Goal: Information Seeking & Learning: Check status

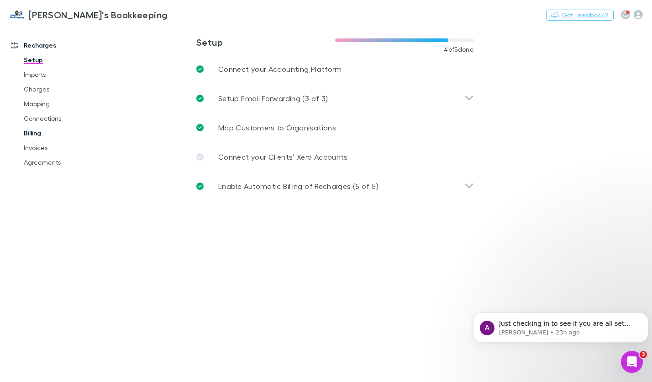
drag, startPoint x: 34, startPoint y: 146, endPoint x: 91, endPoint y: 129, distance: 59.6
click at [34, 146] on link "Invoices" at bounding box center [67, 147] width 104 height 15
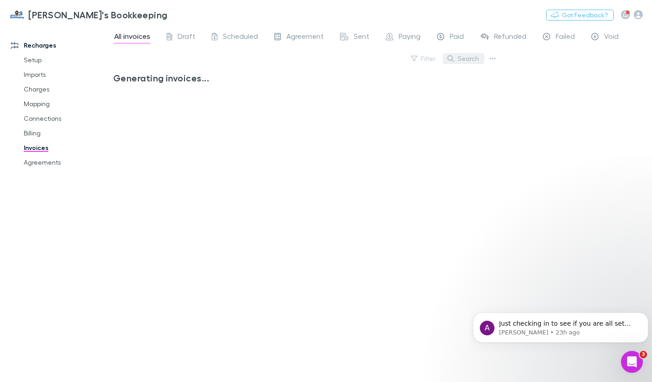
click at [470, 57] on button "Search" at bounding box center [464, 58] width 42 height 11
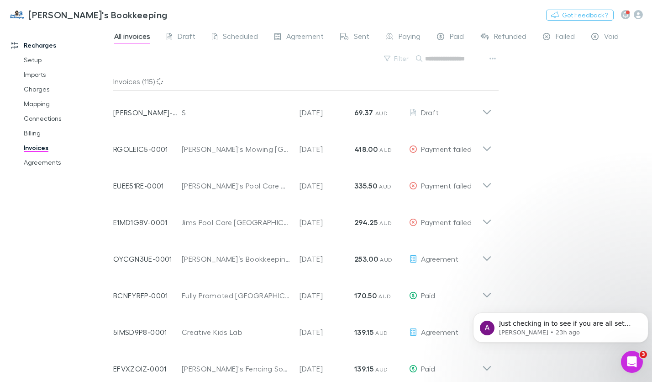
paste input "**********"
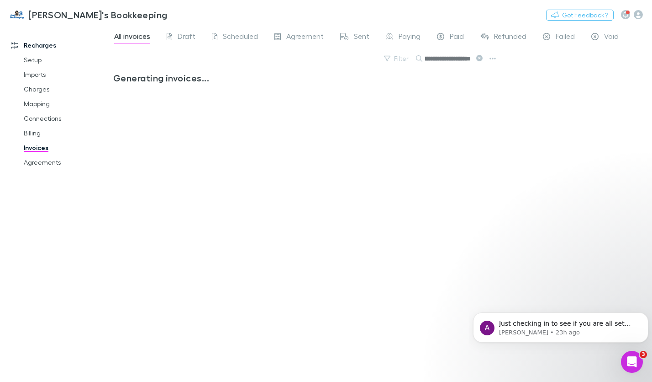
click at [446, 60] on input "**********" at bounding box center [448, 58] width 46 height 13
click at [460, 61] on input "**********" at bounding box center [448, 58] width 46 height 13
drag, startPoint x: 447, startPoint y: 58, endPoint x: 365, endPoint y: 60, distance: 82.7
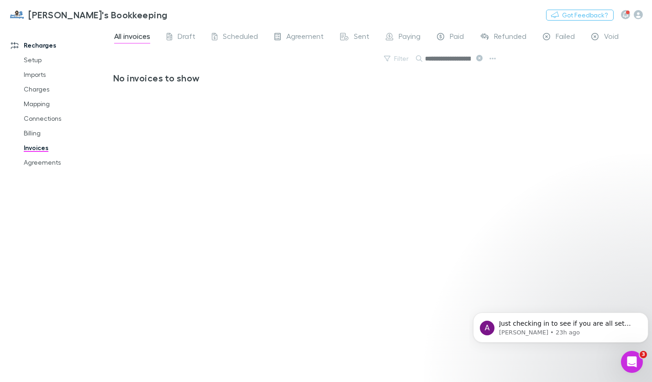
click at [365, 60] on div "**********" at bounding box center [306, 62] width 386 height 20
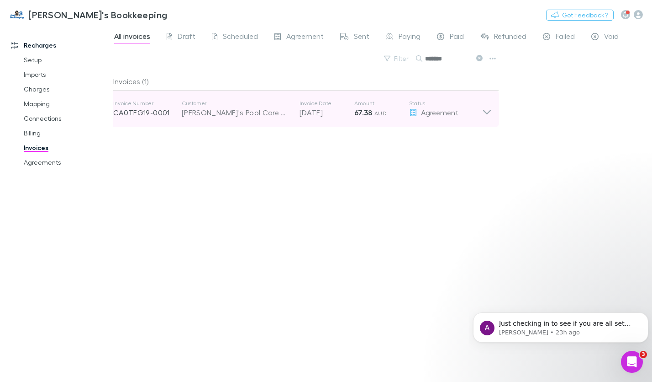
type input "******"
click at [484, 114] on icon at bounding box center [487, 109] width 10 height 18
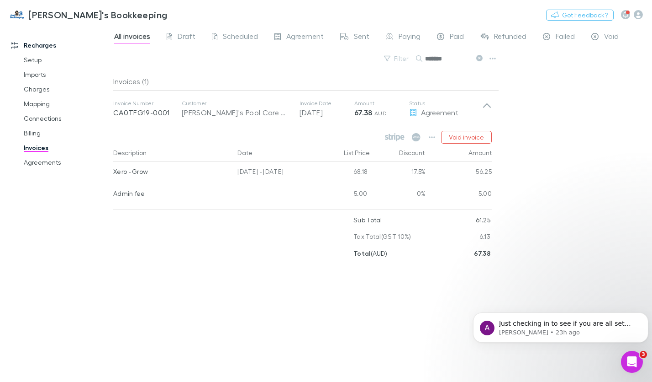
click at [162, 170] on div "Xero - Grow" at bounding box center [171, 171] width 117 height 19
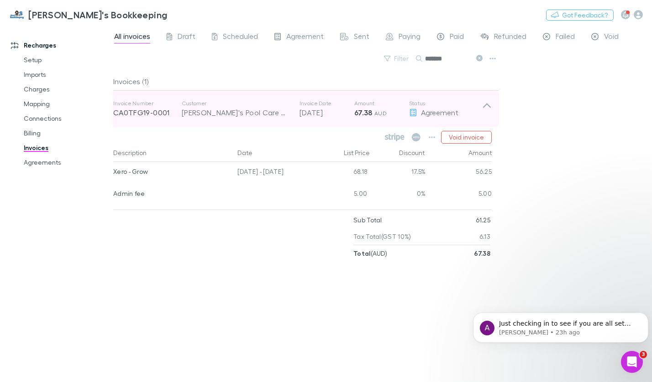
click at [363, 112] on strong "67.38" at bounding box center [364, 112] width 18 height 9
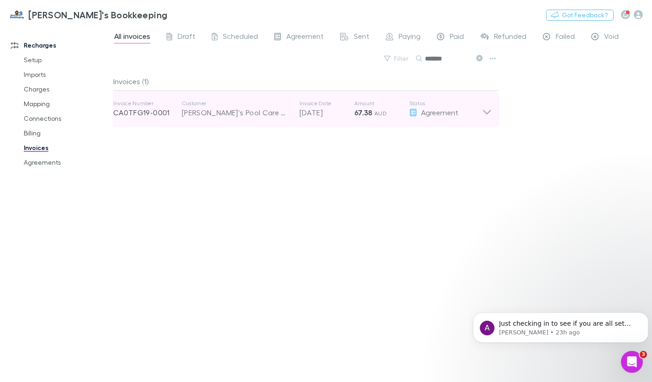
click at [144, 113] on p "CA0TFG19-0001" at bounding box center [147, 112] width 69 height 11
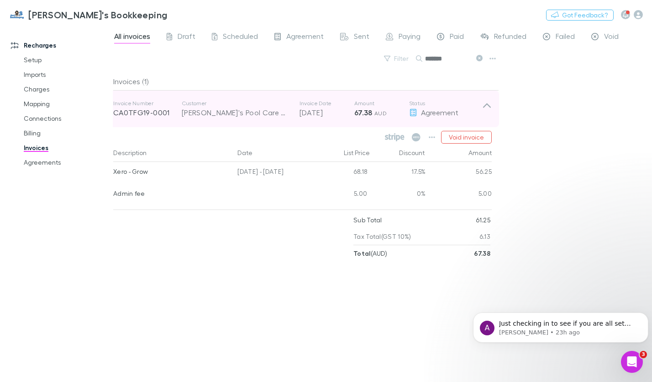
click at [194, 114] on div "[PERSON_NAME]'s Pool Care Ormeau" at bounding box center [236, 112] width 109 height 11
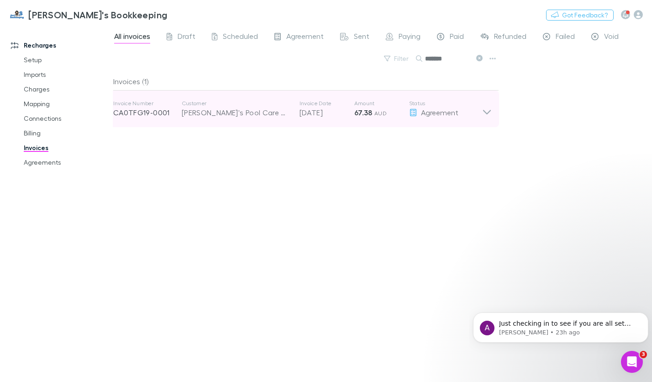
click at [142, 113] on p "CA0TFG19-0001" at bounding box center [147, 112] width 69 height 11
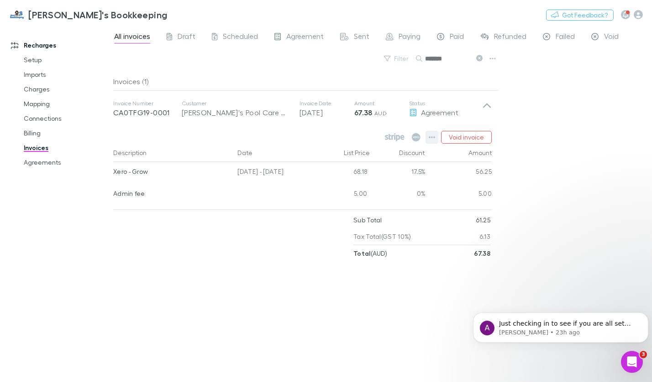
click at [433, 137] on icon "button" at bounding box center [432, 137] width 6 height 2
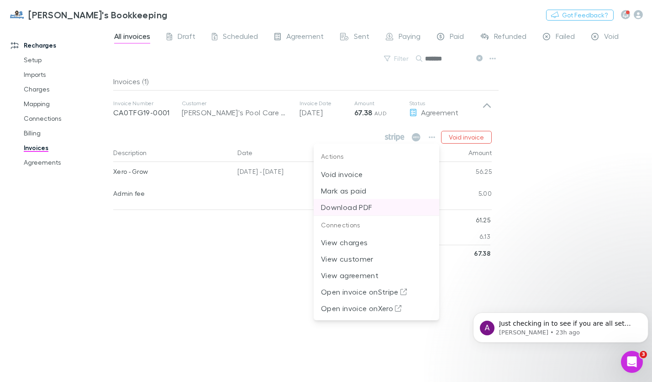
click at [389, 210] on p "Download PDF" at bounding box center [376, 206] width 111 height 11
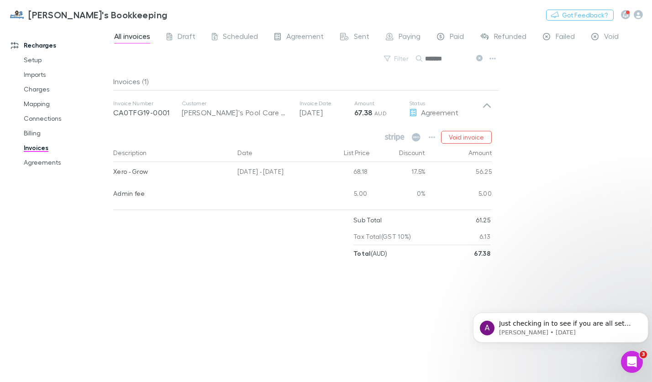
click at [36, 148] on link "Invoices" at bounding box center [67, 147] width 104 height 15
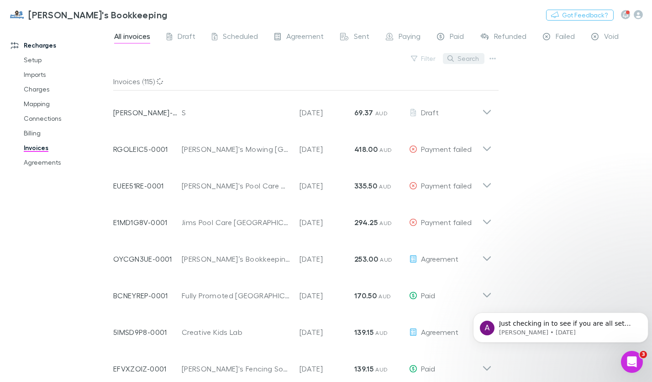
click at [460, 57] on button "Search" at bounding box center [464, 58] width 42 height 11
paste input "**********"
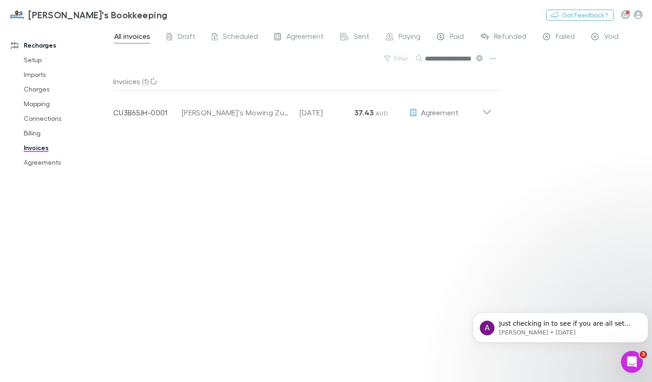
scroll to position [0, 11]
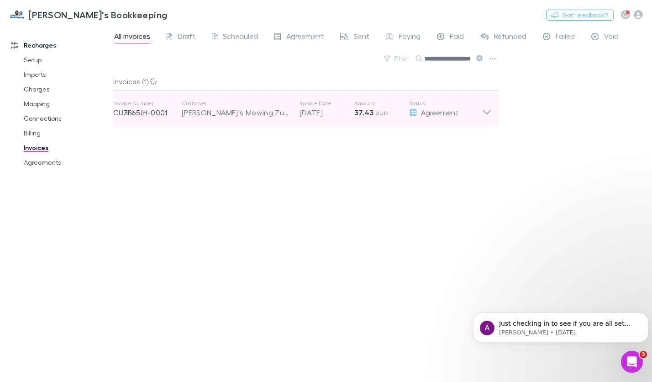
click at [491, 113] on icon at bounding box center [487, 109] width 10 height 18
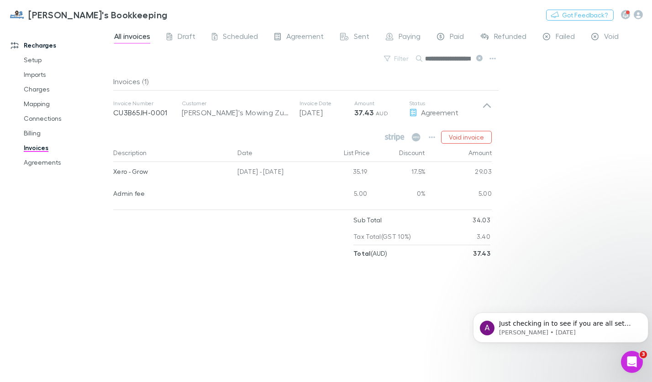
scroll to position [0, 11]
click at [434, 138] on icon "button" at bounding box center [432, 136] width 6 height 7
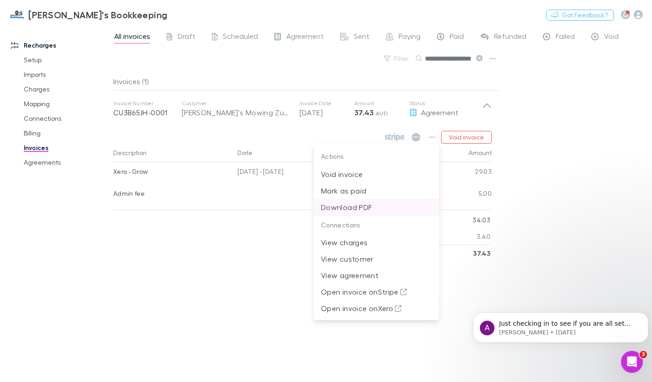
click at [383, 211] on p "Download PDF" at bounding box center [376, 206] width 111 height 11
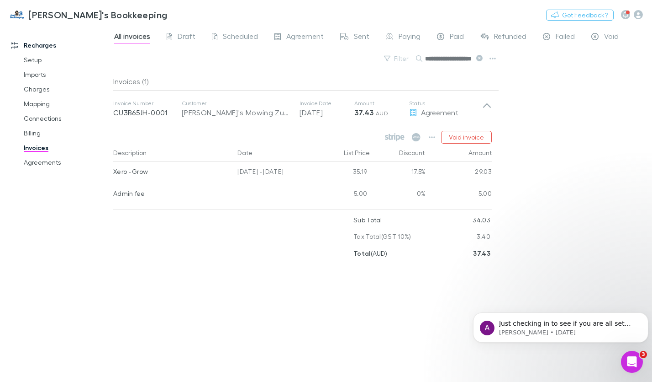
click at [478, 60] on icon at bounding box center [480, 58] width 6 height 6
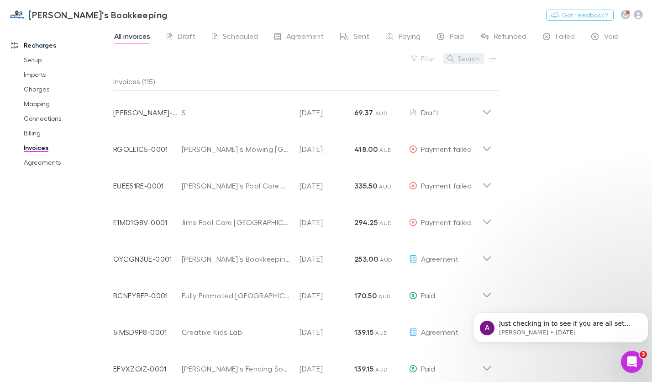
click at [478, 57] on button "Search" at bounding box center [464, 58] width 42 height 11
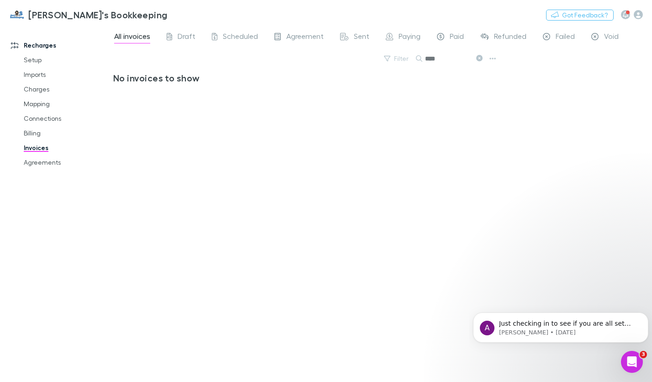
drag, startPoint x: 475, startPoint y: 57, endPoint x: 273, endPoint y: 0, distance: 209.9
click at [475, 57] on button at bounding box center [479, 58] width 11 height 9
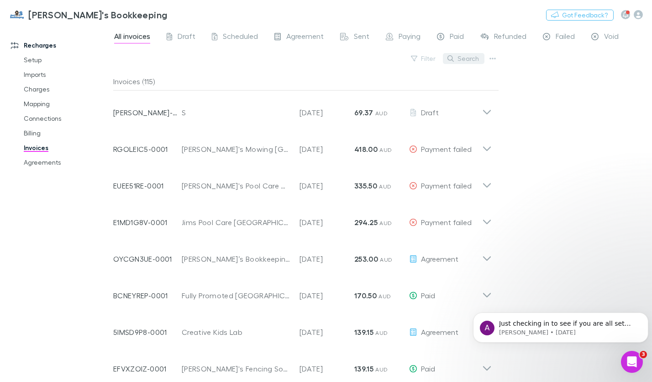
click at [464, 59] on button "Search" at bounding box center [464, 58] width 42 height 11
paste input "**********"
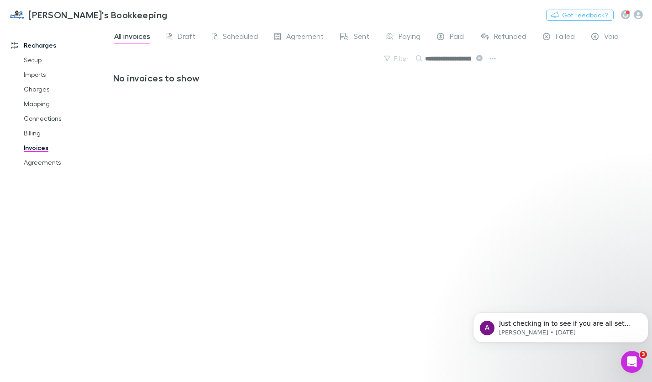
scroll to position [0, 39]
type input "**********"
click at [456, 60] on input "**********" at bounding box center [448, 58] width 46 height 13
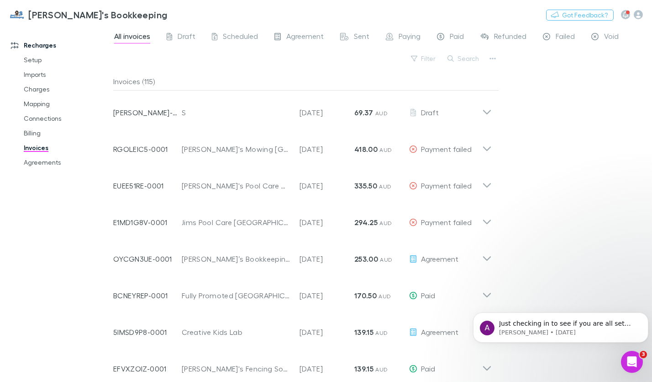
click at [473, 60] on button "Search" at bounding box center [464, 58] width 42 height 11
paste input "**********"
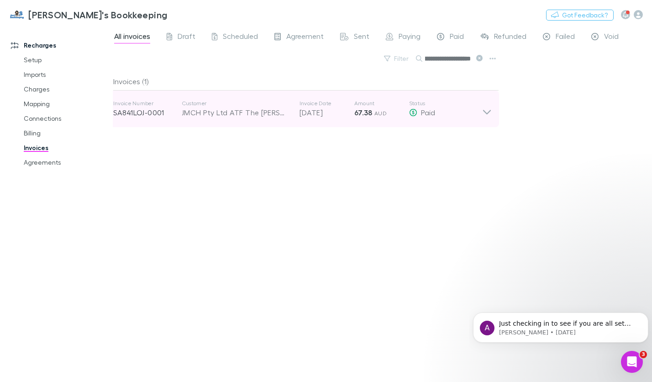
type input "**********"
drag, startPoint x: 309, startPoint y: 112, endPoint x: 320, endPoint y: 114, distance: 11.1
click at [310, 112] on p "[DATE]" at bounding box center [327, 112] width 55 height 11
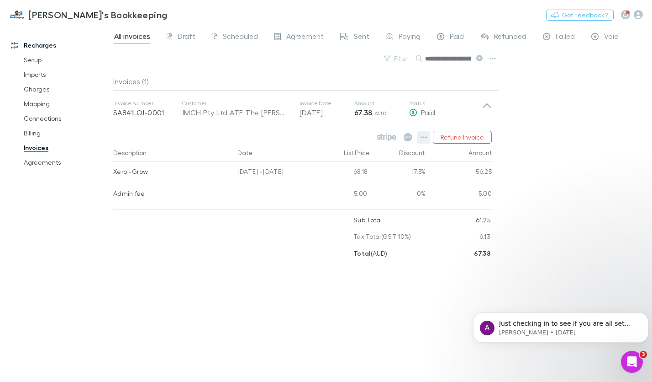
click at [427, 139] on icon "button" at bounding box center [424, 136] width 6 height 7
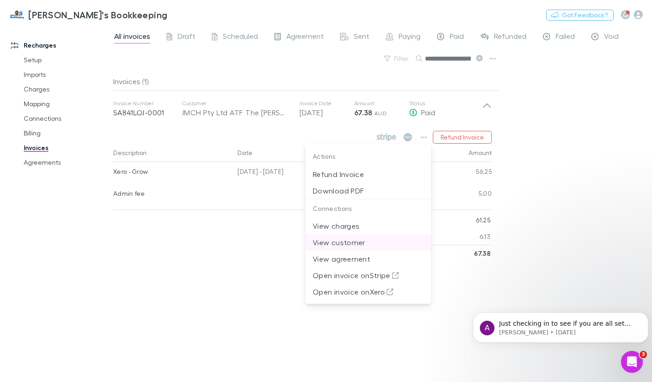
click at [360, 240] on p "View customer" at bounding box center [368, 242] width 111 height 11
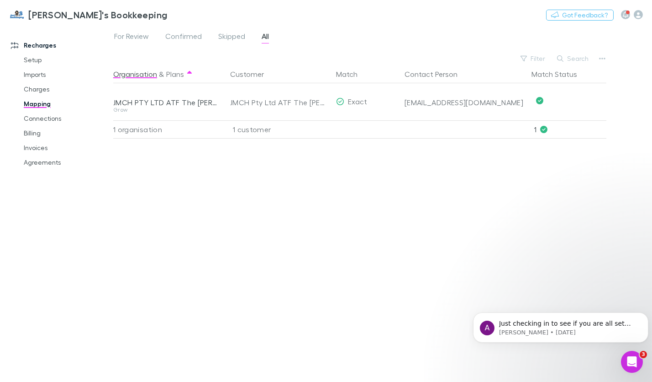
click at [613, 58] on div "For Review Confirmed Skipped All Filter Search Organisation & Plans Customer Ma…" at bounding box center [382, 204] width 539 height 356
click at [601, 59] on icon "button" at bounding box center [602, 58] width 6 height 7
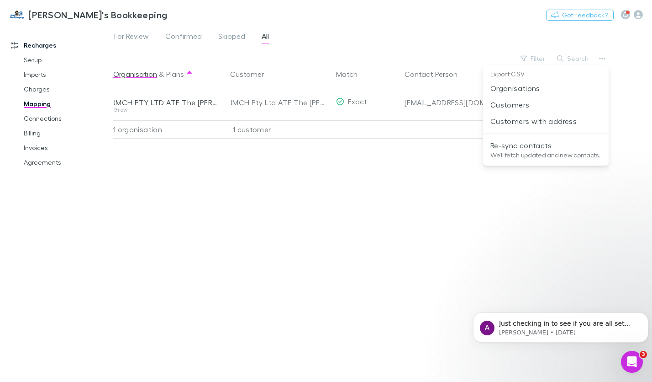
drag, startPoint x: 298, startPoint y: 103, endPoint x: 293, endPoint y: 102, distance: 4.7
click at [298, 103] on div at bounding box center [326, 191] width 652 height 382
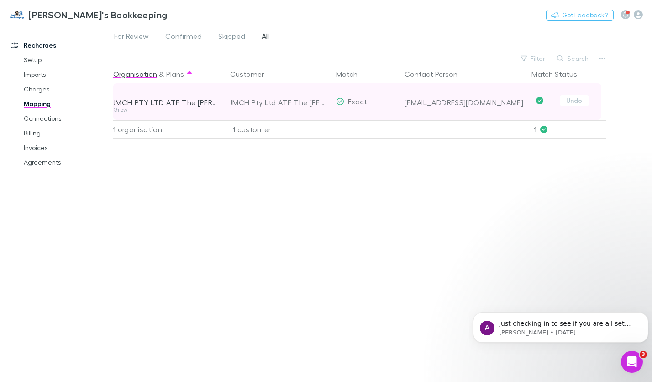
click at [171, 101] on div "JMCH PTY LTD ATF The [PERSON_NAME] Family Trust" at bounding box center [166, 102] width 106 height 9
click at [177, 99] on div "JMCH PTY LTD ATF The [PERSON_NAME] Family Trust" at bounding box center [166, 102] width 106 height 9
click at [297, 105] on div "JMCH Pty Ltd ATF The [PERSON_NAME] Family Trust" at bounding box center [279, 102] width 99 height 37
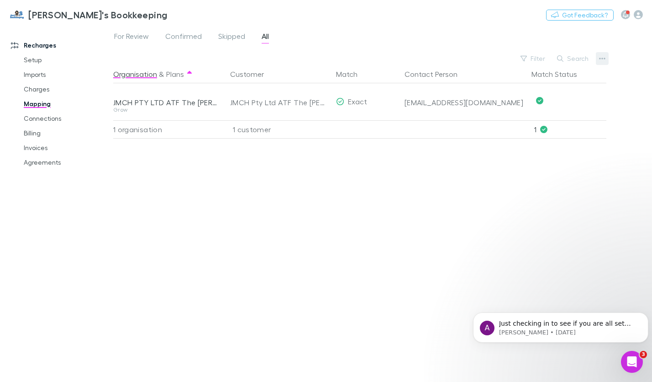
click at [601, 62] on icon "button" at bounding box center [602, 58] width 6 height 7
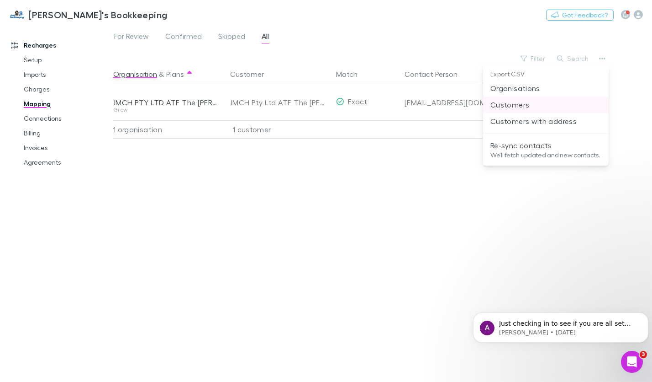
click at [526, 106] on p "Customers" at bounding box center [546, 104] width 111 height 11
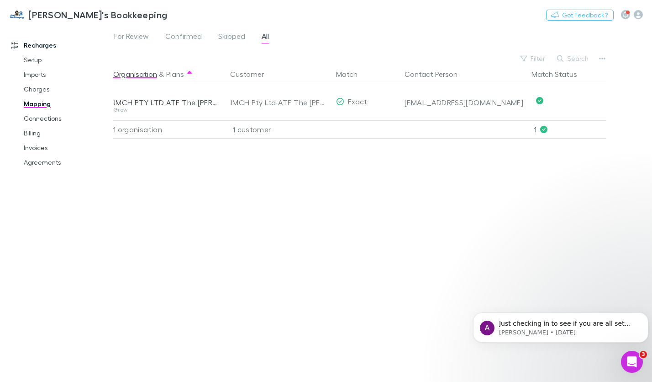
drag, startPoint x: 191, startPoint y: 200, endPoint x: 174, endPoint y: 193, distance: 18.9
click at [192, 200] on div "Organisation & Plans Customer Match Contact Person Match Status JMCH PTY LTD AT…" at bounding box center [361, 219] width 496 height 309
click at [38, 150] on link "Invoices" at bounding box center [67, 147] width 104 height 15
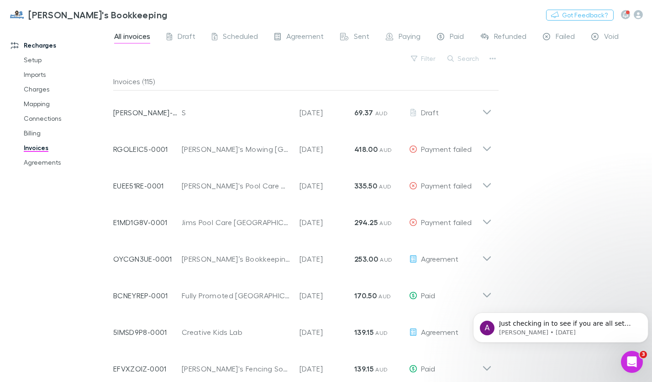
click at [26, 147] on link "Invoices" at bounding box center [67, 147] width 104 height 15
click at [470, 62] on button "Search" at bounding box center [464, 58] width 42 height 11
click at [451, 60] on input "text" at bounding box center [448, 58] width 46 height 13
paste input "**********"
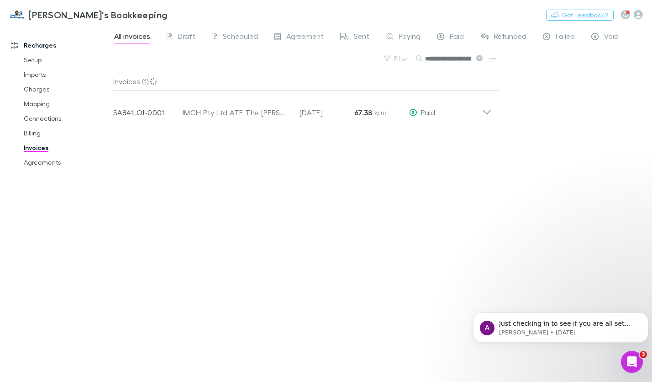
scroll to position [0, 72]
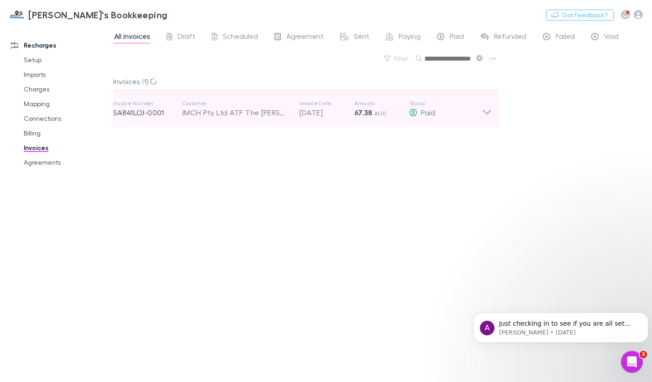
type input "**********"
click at [489, 113] on icon at bounding box center [487, 109] width 10 height 18
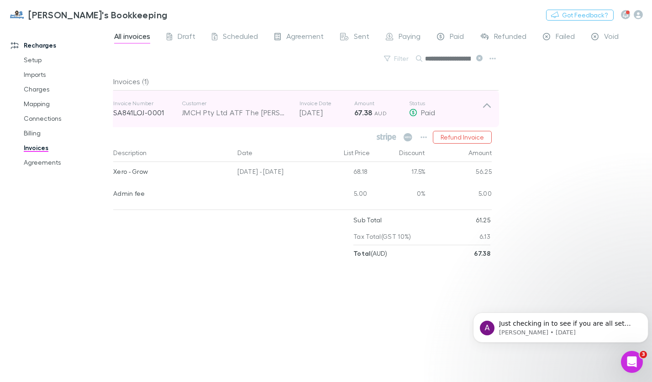
scroll to position [0, 72]
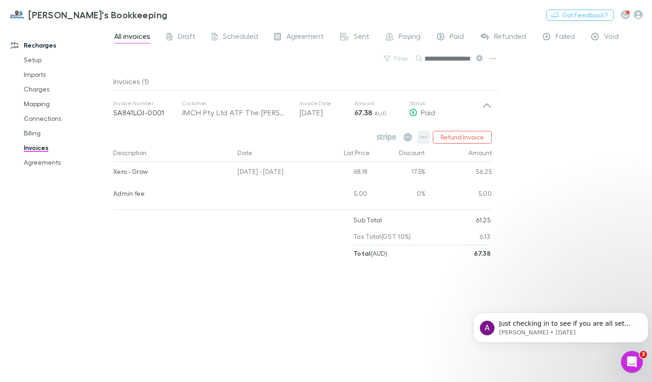
click at [429, 139] on button "button" at bounding box center [424, 137] width 13 height 13
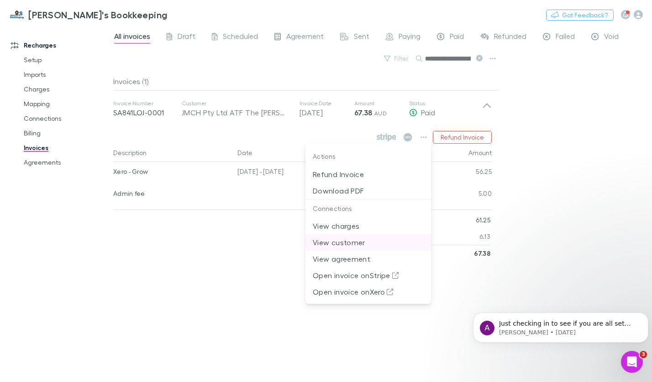
click at [391, 242] on p "View customer" at bounding box center [368, 242] width 111 height 11
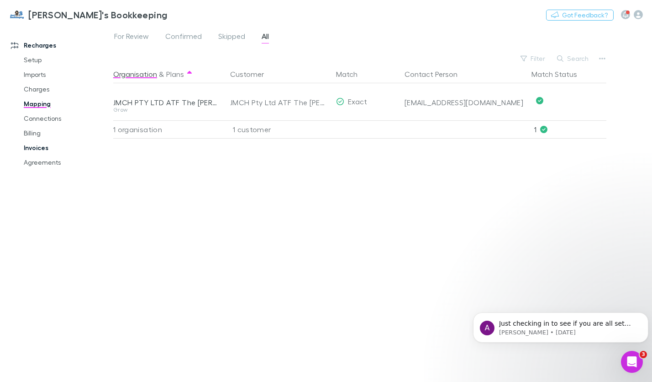
click at [30, 150] on link "Invoices" at bounding box center [67, 147] width 104 height 15
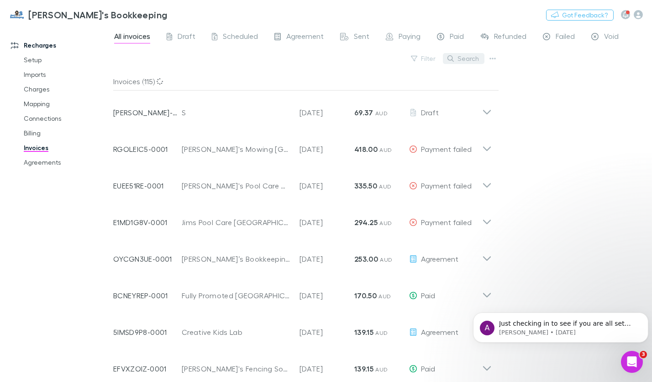
click at [477, 57] on button "Search" at bounding box center [464, 58] width 42 height 11
paste input "**********"
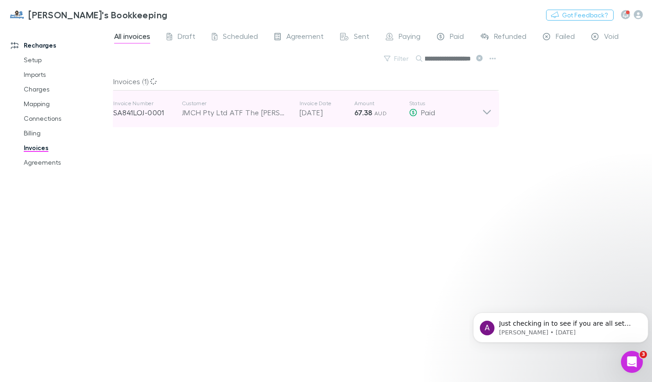
type input "**********"
click at [486, 112] on icon at bounding box center [487, 112] width 8 height 5
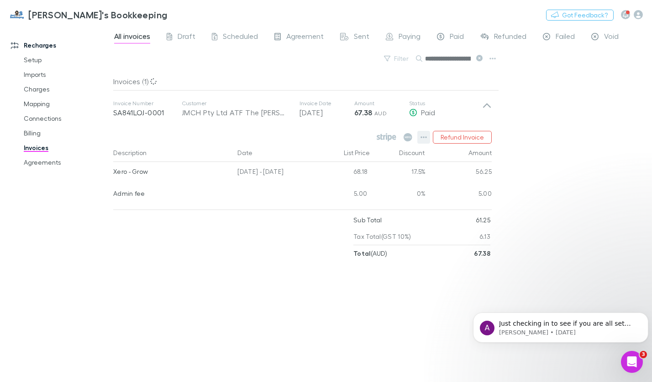
click at [427, 137] on icon "button" at bounding box center [424, 136] width 6 height 7
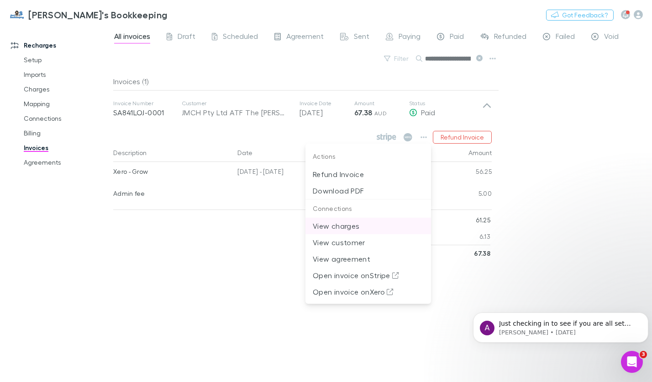
click at [327, 228] on p "View charges" at bounding box center [368, 225] width 111 height 11
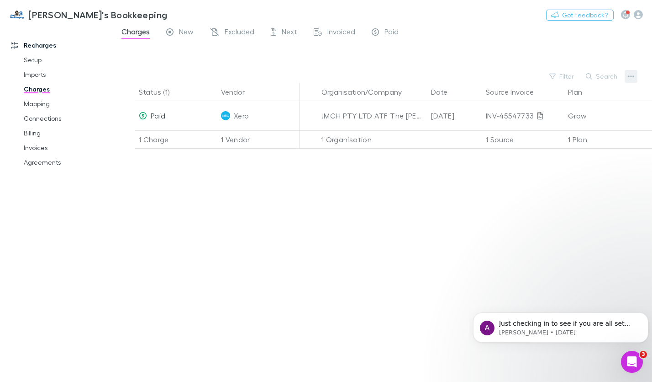
click at [628, 74] on icon "button" at bounding box center [631, 76] width 6 height 7
click at [631, 76] on div at bounding box center [326, 191] width 652 height 382
click at [631, 76] on icon "button" at bounding box center [631, 76] width 6 height 7
click at [375, 176] on div at bounding box center [326, 191] width 652 height 382
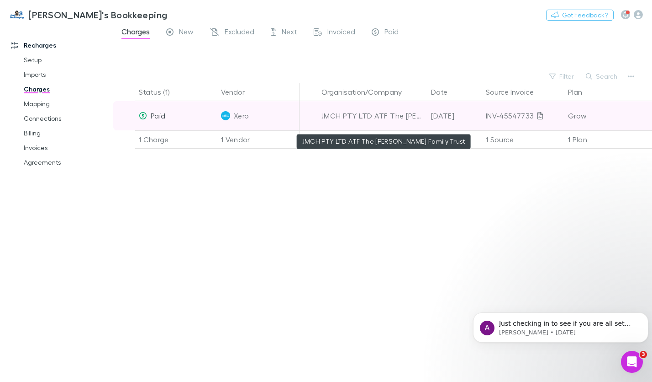
click at [367, 110] on div "JMCH PTY LTD ATF The [PERSON_NAME] Family Trust" at bounding box center [373, 115] width 102 height 29
click at [363, 119] on div "JMCH PTY LTD ATF The [PERSON_NAME] Family Trust" at bounding box center [373, 115] width 102 height 29
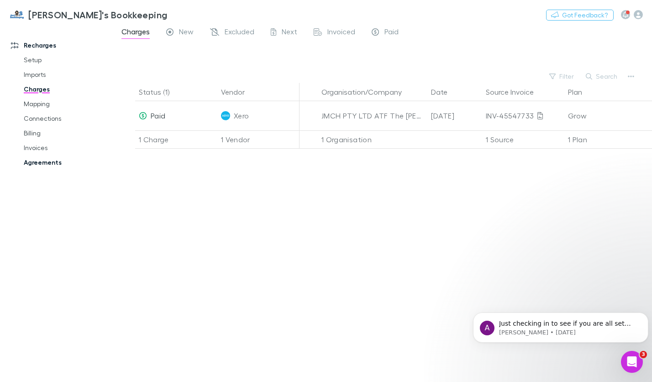
click at [37, 160] on link "Agreements" at bounding box center [67, 162] width 104 height 15
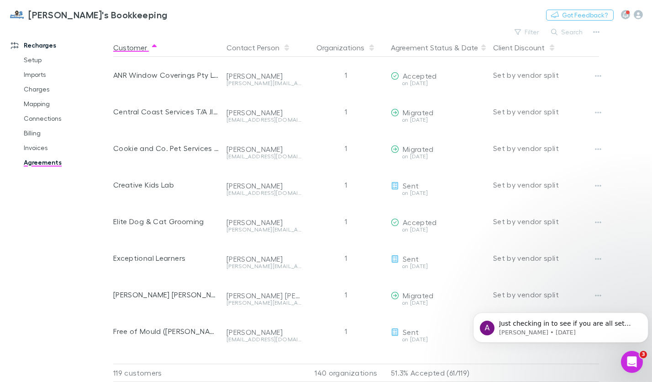
click at [572, 38] on div "Client Discount" at bounding box center [545, 47] width 110 height 18
click at [569, 33] on button "Search" at bounding box center [568, 32] width 42 height 11
paste input "**********"
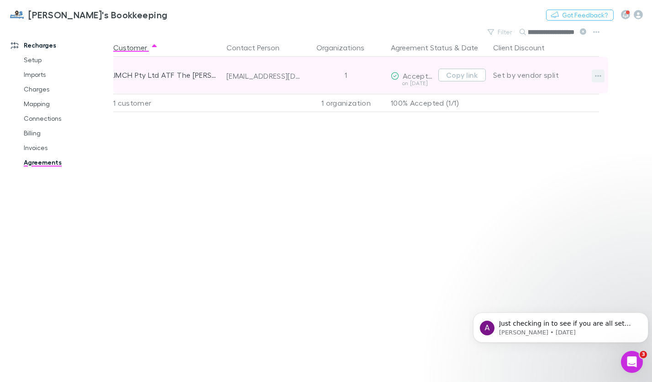
type input "**********"
click at [598, 75] on icon "button" at bounding box center [598, 76] width 6 height 2
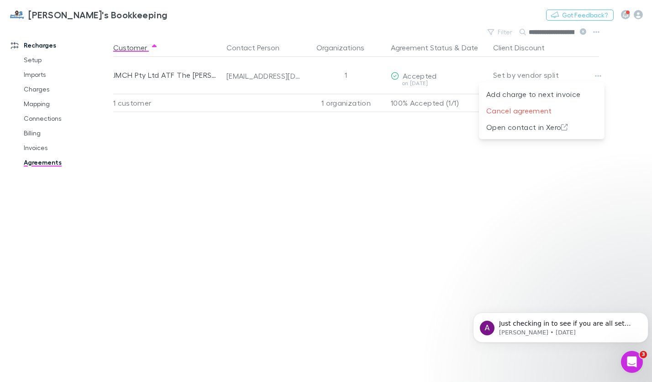
click at [183, 74] on div at bounding box center [326, 191] width 652 height 382
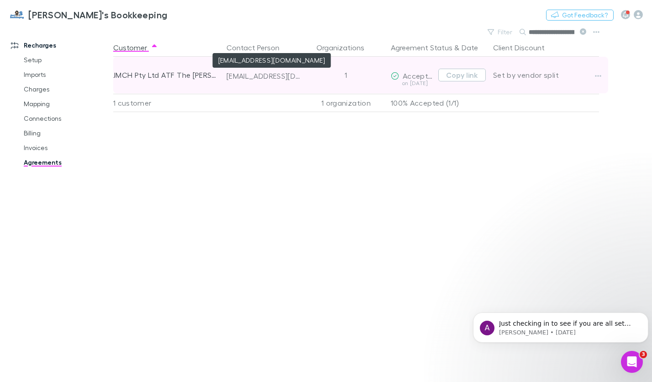
click at [247, 75] on div "[EMAIL_ADDRESS][DOMAIN_NAME]" at bounding box center [264, 75] width 75 height 9
click at [595, 77] on icon "button" at bounding box center [598, 75] width 6 height 7
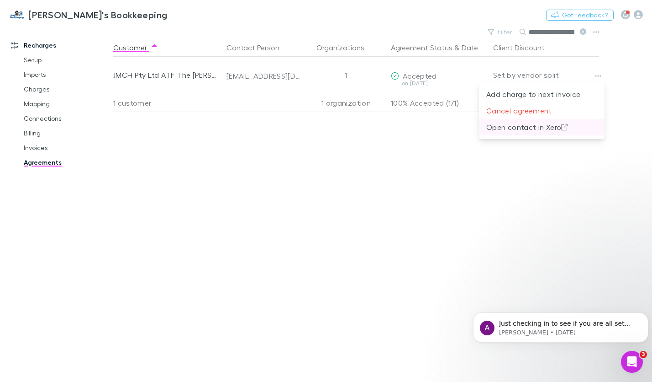
click at [551, 126] on p "Open contact in Xero" at bounding box center [542, 127] width 111 height 11
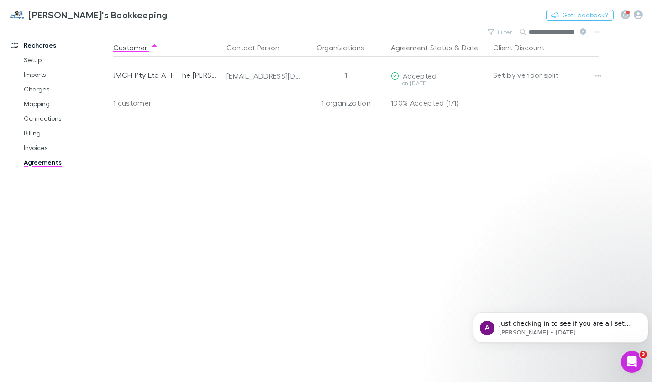
scroll to position [0, 72]
